Goal: Information Seeking & Learning: Learn about a topic

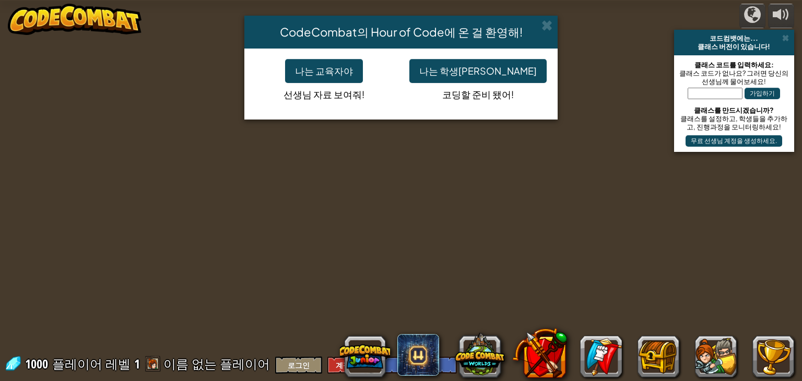
select select "ko"
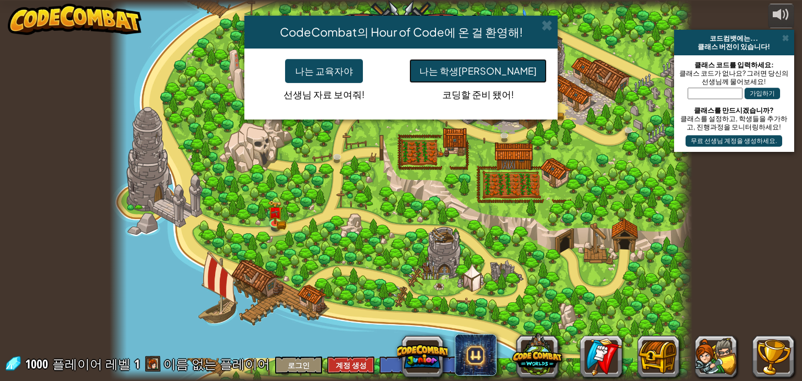
click at [462, 68] on button "나는 학생[PERSON_NAME]" at bounding box center [477, 71] width 137 height 24
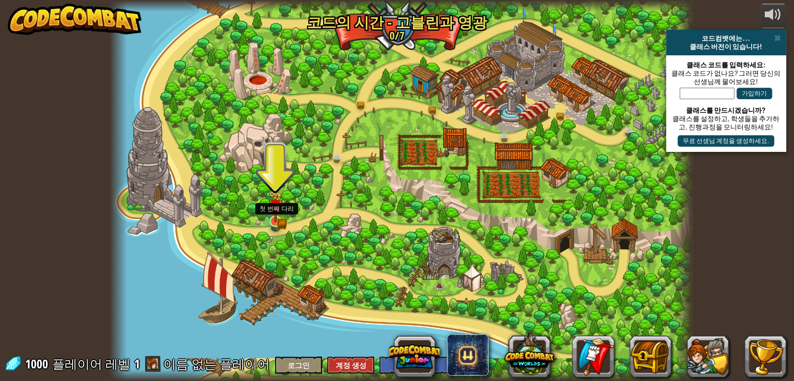
click at [275, 216] on img at bounding box center [275, 207] width 15 height 32
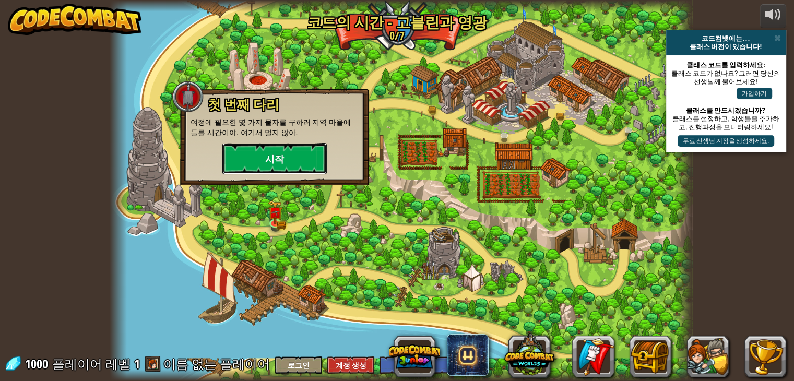
click at [291, 153] on button "시작" at bounding box center [274, 158] width 104 height 31
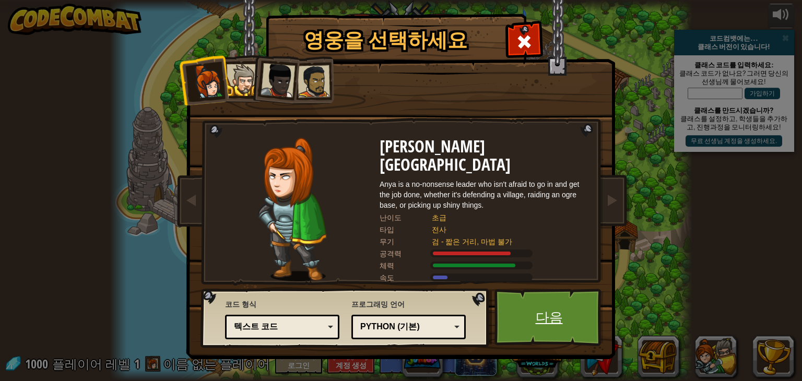
click at [536, 322] on link "다음" at bounding box center [548, 317] width 109 height 57
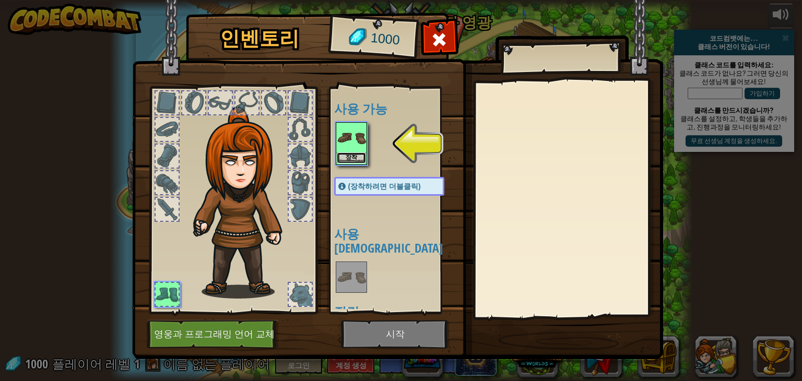
click at [356, 154] on button "장착" at bounding box center [351, 157] width 29 height 11
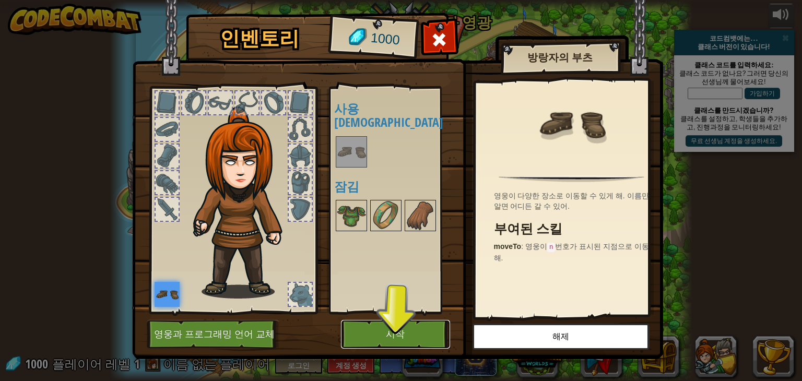
click at [389, 333] on button "시작" at bounding box center [395, 334] width 109 height 29
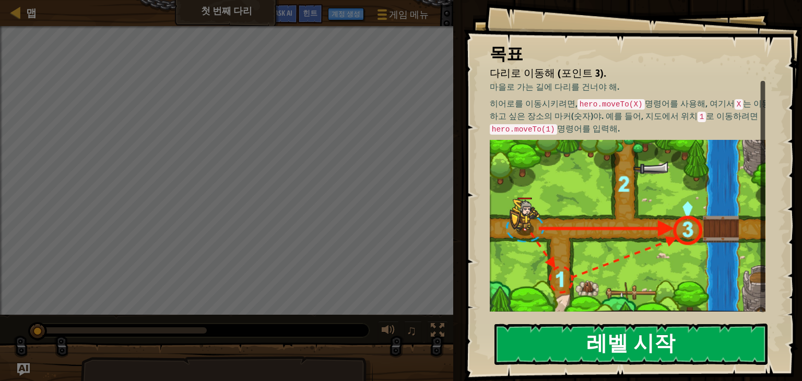
click at [621, 340] on button "레벨 시작" at bounding box center [630, 344] width 273 height 41
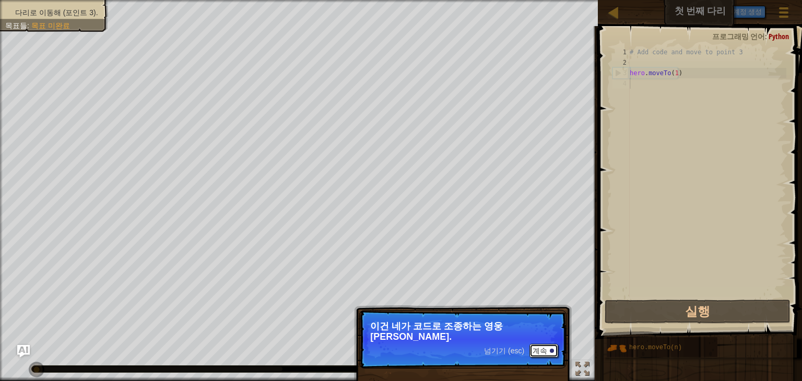
click at [543, 344] on button "계속" at bounding box center [543, 351] width 29 height 14
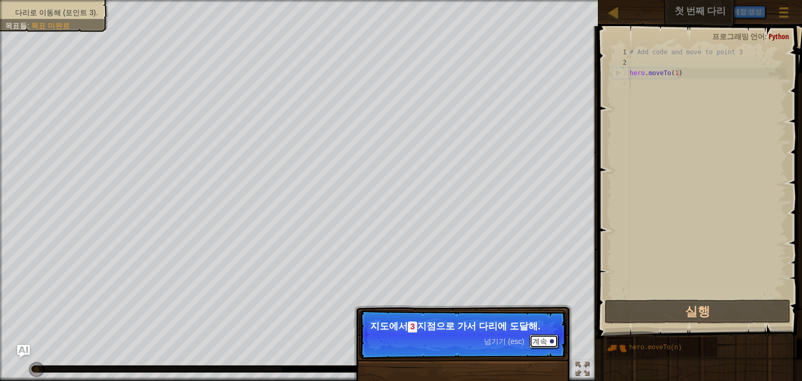
click at [546, 341] on button "계속" at bounding box center [543, 342] width 29 height 14
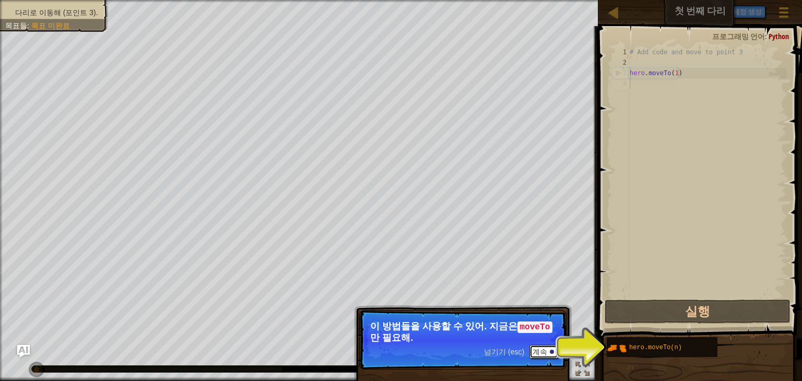
click at [550, 347] on button "계속" at bounding box center [543, 352] width 29 height 14
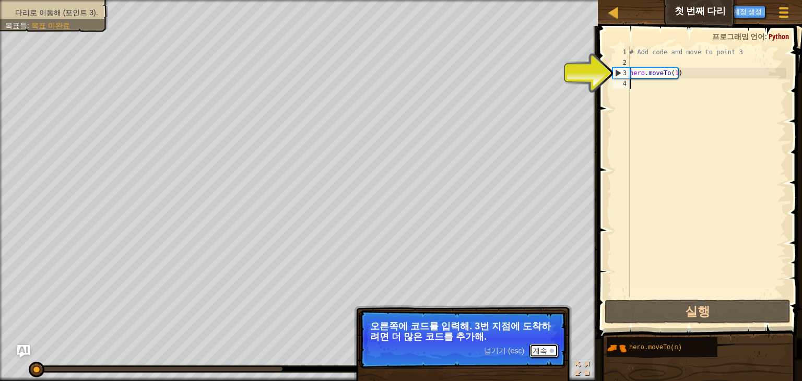
click at [545, 347] on button "계속" at bounding box center [543, 351] width 29 height 14
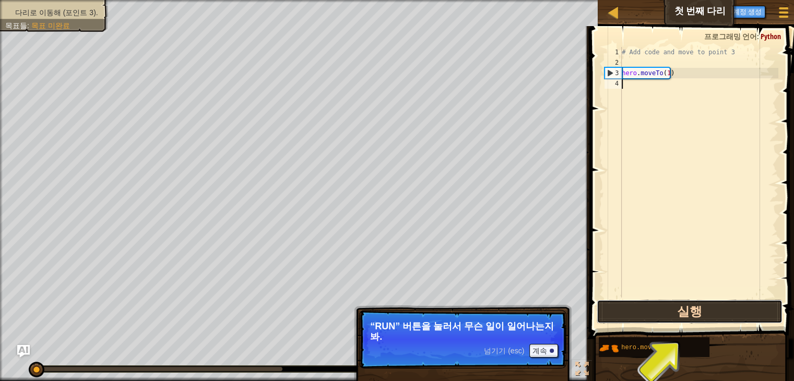
click at [687, 300] on button "실행" at bounding box center [690, 312] width 186 height 24
